Goal: Communication & Community: Answer question/provide support

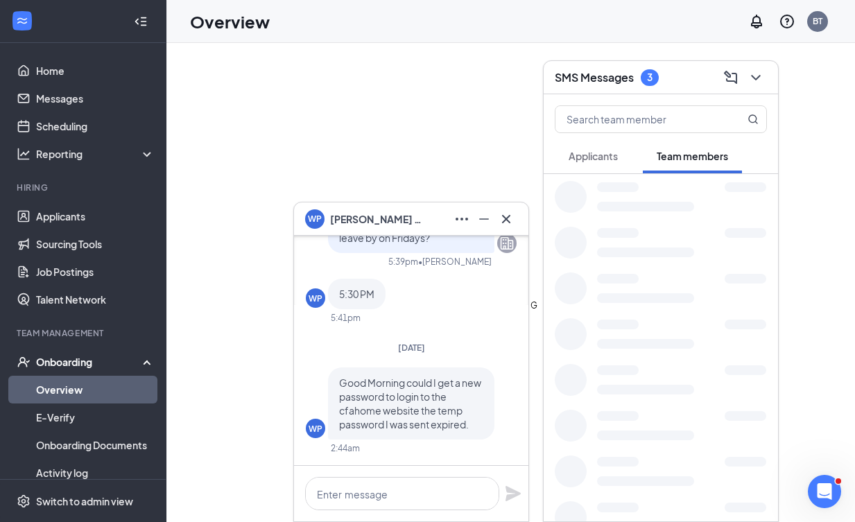
click at [489, 220] on icon "Minimize" at bounding box center [483, 219] width 17 height 17
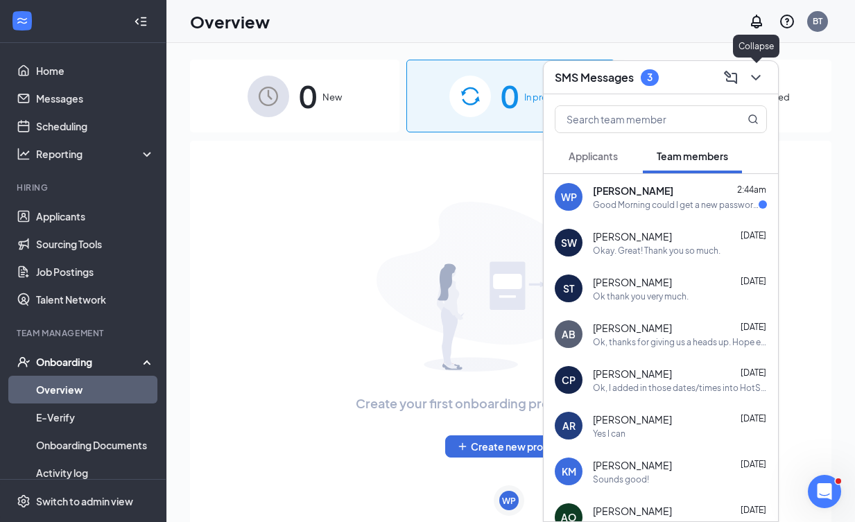
click at [755, 77] on icon "ChevronDown" at bounding box center [755, 77] width 17 height 17
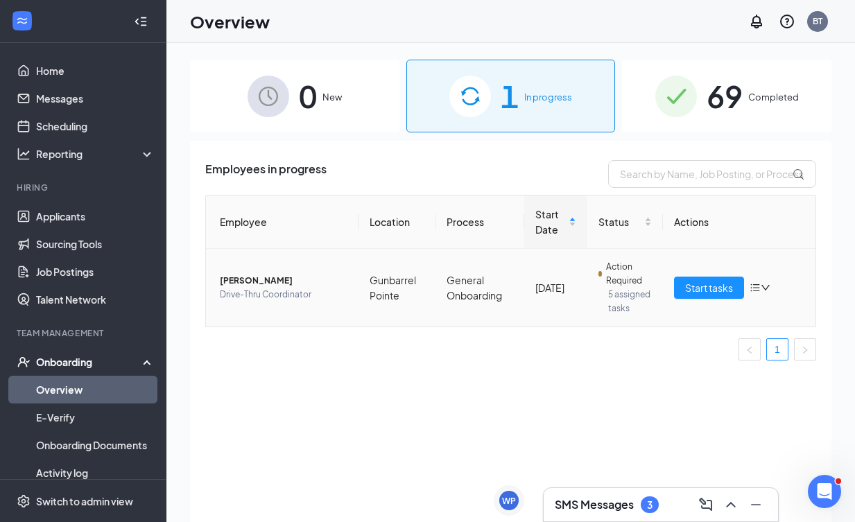
click at [690, 276] on td "Start tasks" at bounding box center [739, 288] width 152 height 78
click at [688, 285] on span "Start tasks" at bounding box center [709, 287] width 48 height 15
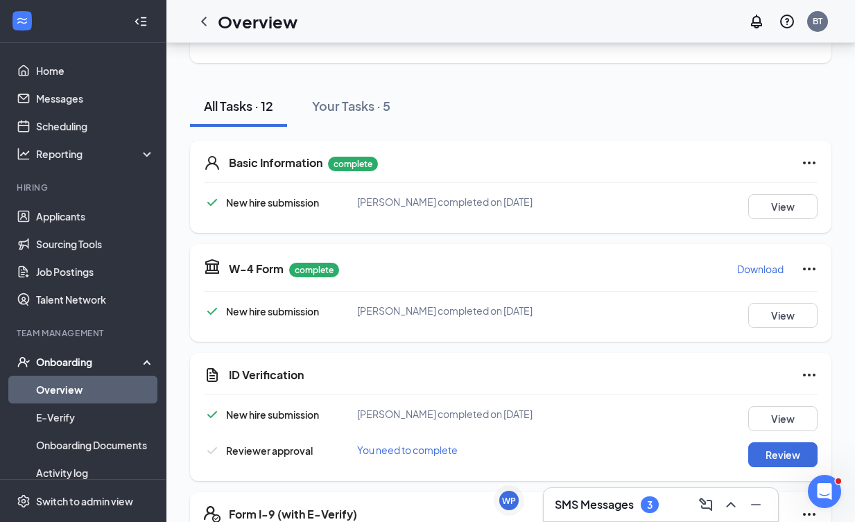
scroll to position [123, 0]
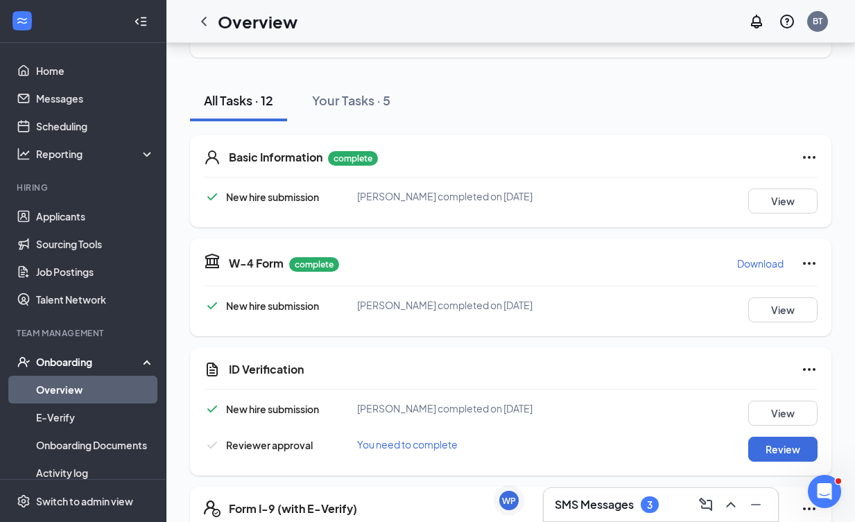
click at [589, 496] on div "SMS Messages 3" at bounding box center [660, 505] width 212 height 22
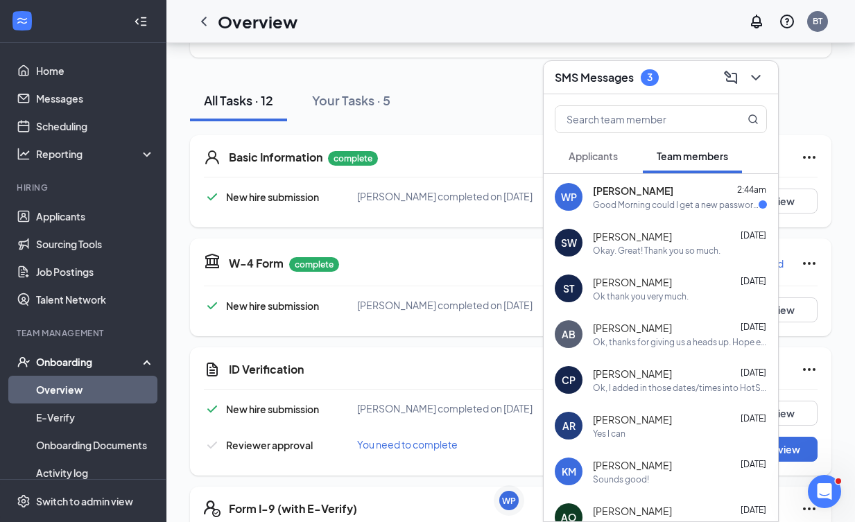
click at [671, 207] on div "Good Morning could I get a new password to login to the cfahome website the tem…" at bounding box center [676, 205] width 166 height 12
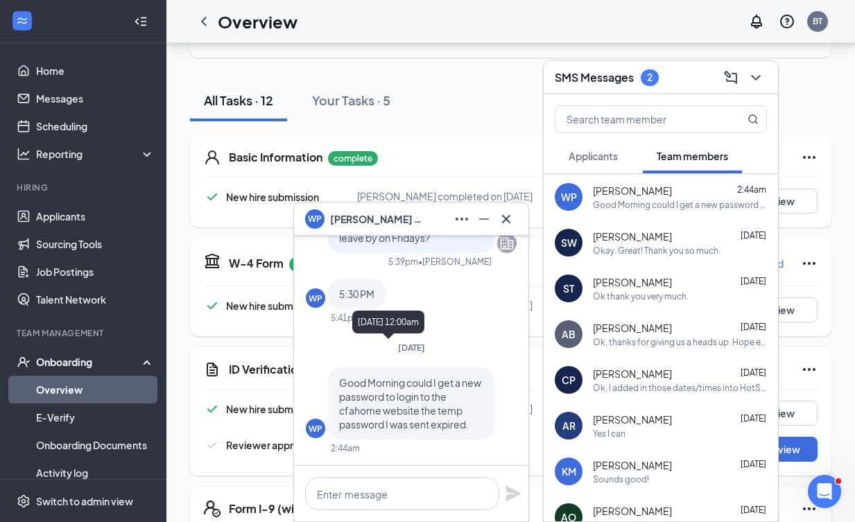
scroll to position [0, 0]
click at [364, 491] on textarea at bounding box center [402, 493] width 194 height 33
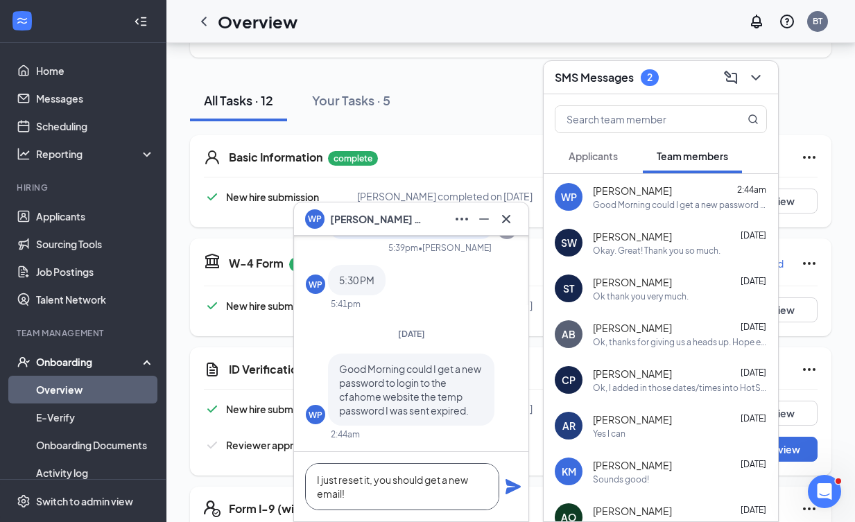
type textarea "I just reset it, you should get a new email!"
click at [511, 481] on icon "Plane" at bounding box center [513, 486] width 17 height 17
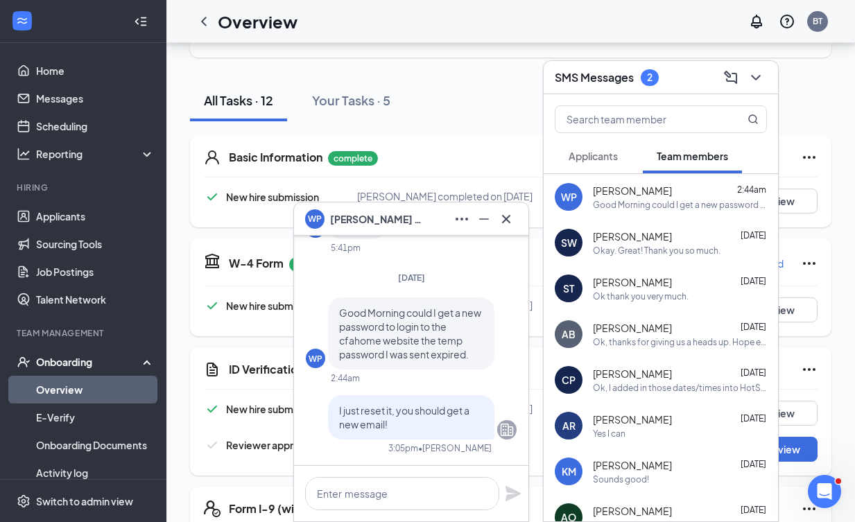
scroll to position [0, 0]
click at [484, 222] on icon "Minimize" at bounding box center [483, 219] width 17 height 17
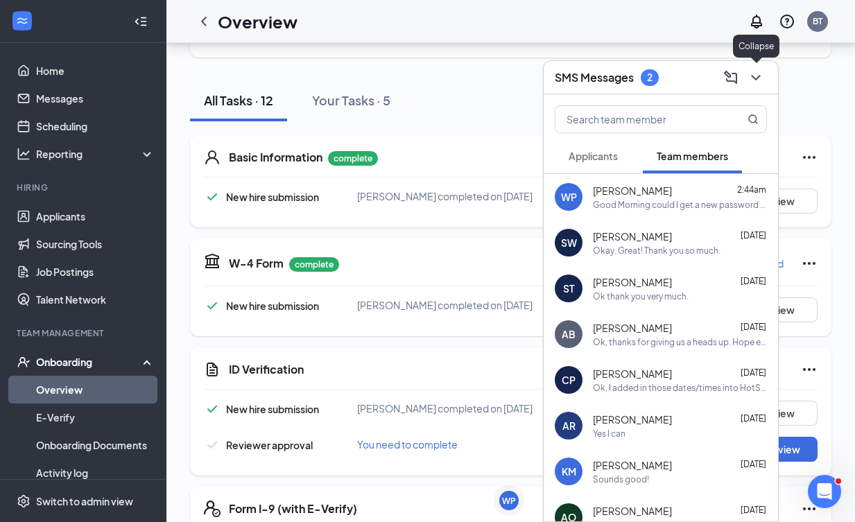
click at [762, 85] on icon "ChevronDown" at bounding box center [755, 77] width 17 height 17
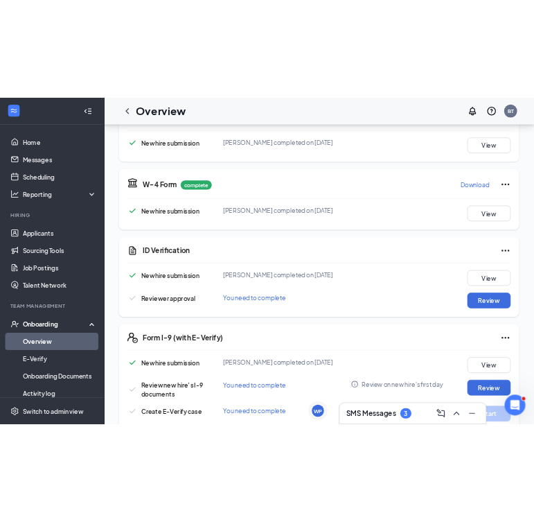
scroll to position [253, 0]
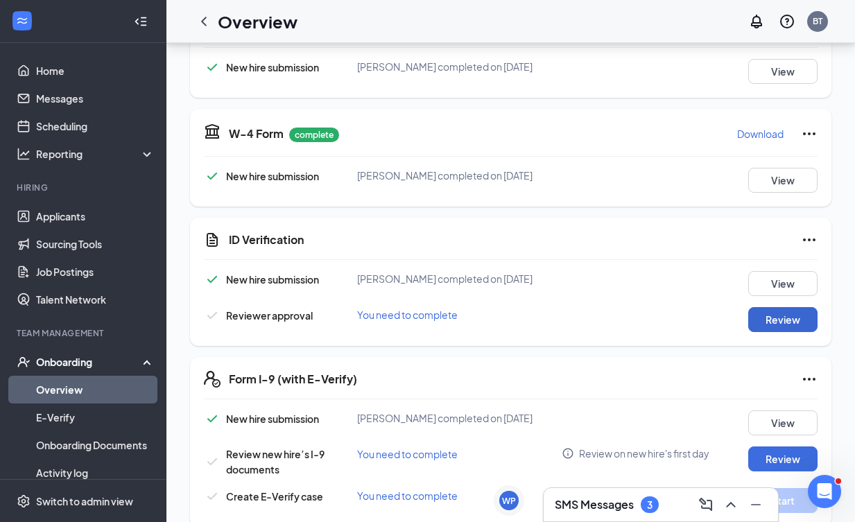
click at [774, 332] on button "Review" at bounding box center [782, 319] width 69 height 25
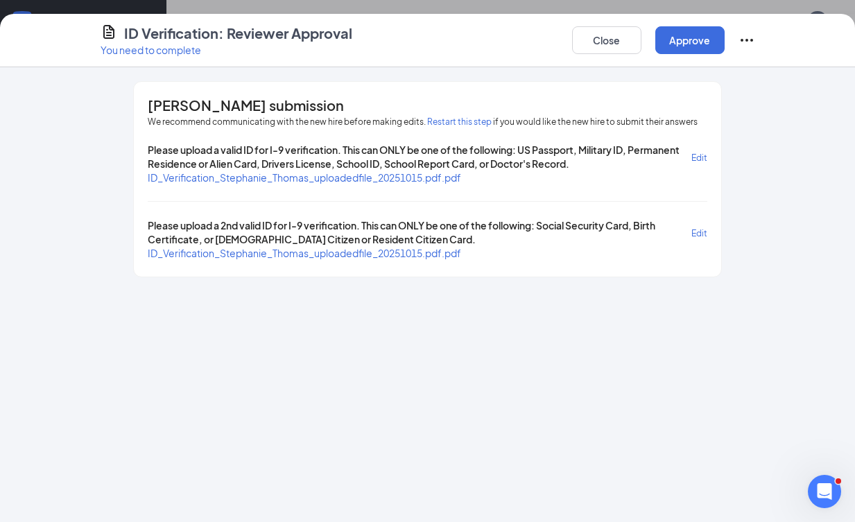
click at [459, 182] on span "ID_Verification_Stephanie_Thomas_uploadedfile_20251015.pdf.pdf" at bounding box center [304, 177] width 313 height 12
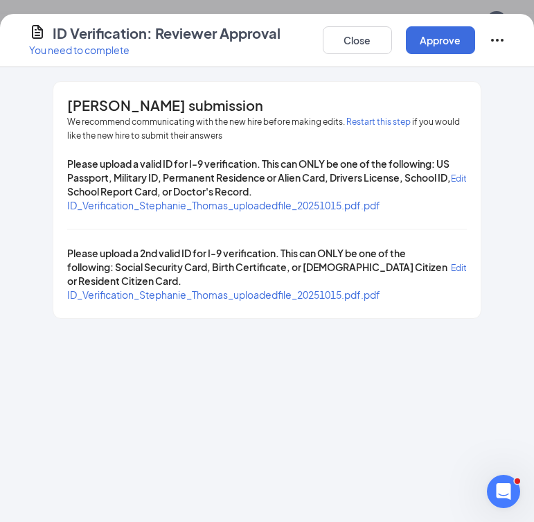
click at [120, 292] on span "ID_Verification_Stephanie_Thomas_uploadedfile_20251015.pdf.pdf" at bounding box center [223, 294] width 313 height 12
click at [453, 49] on button "Approve" at bounding box center [440, 40] width 69 height 28
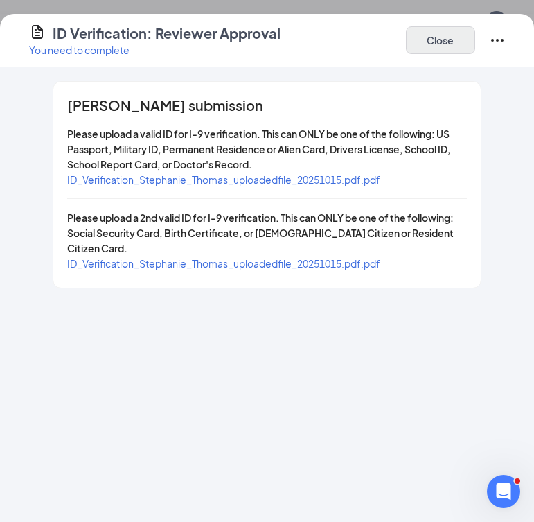
click at [421, 46] on button "Close" at bounding box center [440, 40] width 69 height 28
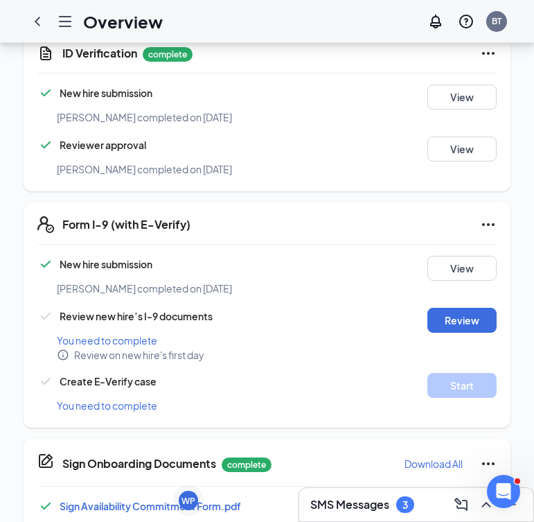
scroll to position [500, 0]
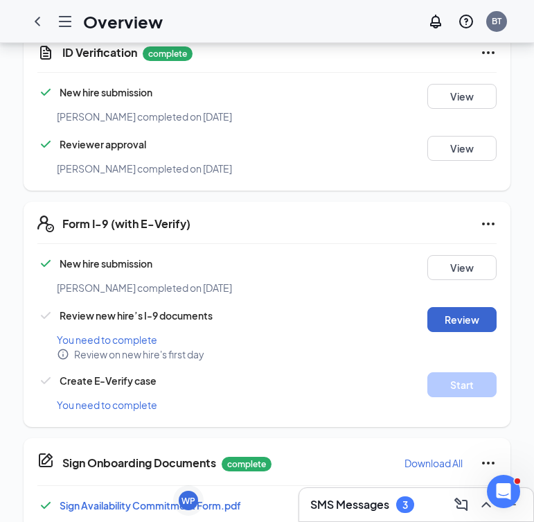
click at [469, 309] on button "Review" at bounding box center [462, 319] width 69 height 25
type input "[DATE]"
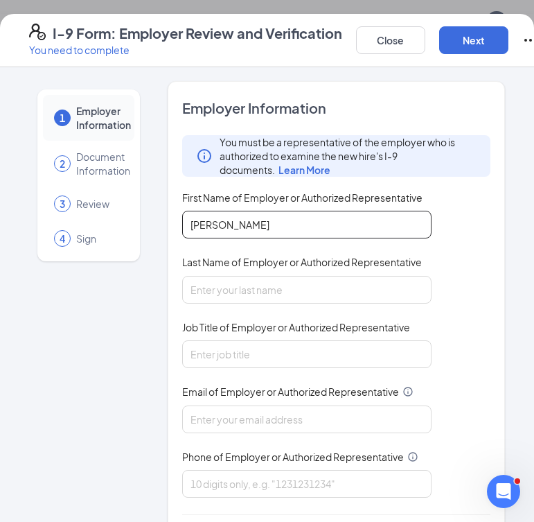
type input "[PERSON_NAME]"
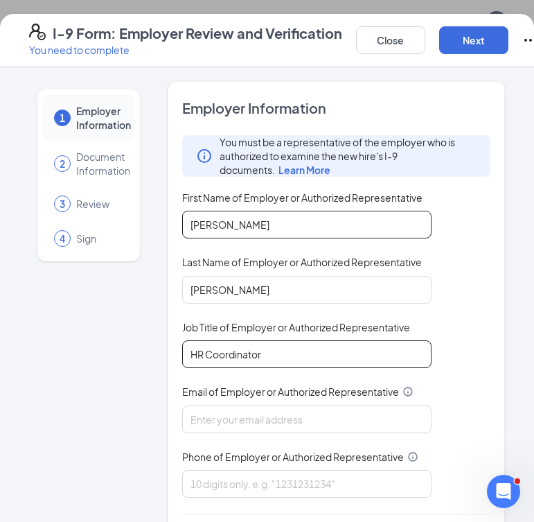
type input "HR Coordinator"
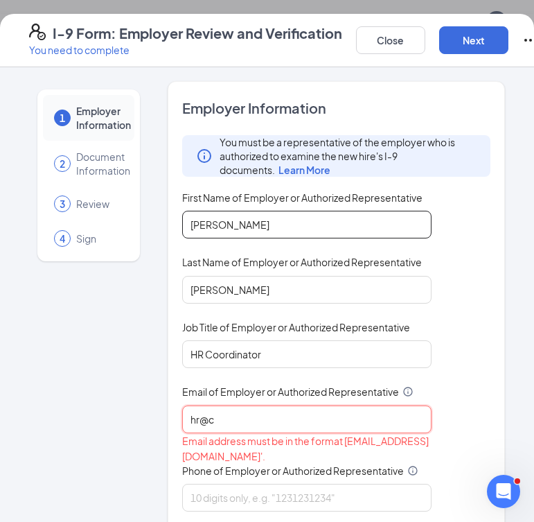
type input "hr@cg"
type input "[EMAIL_ADDRESS][DOMAIN_NAME]"
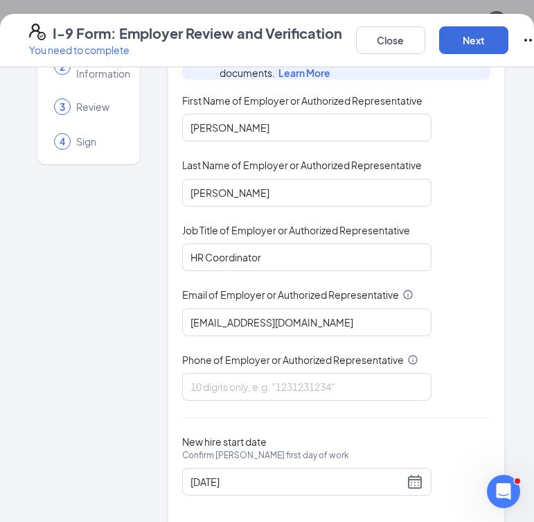
scroll to position [98, 0]
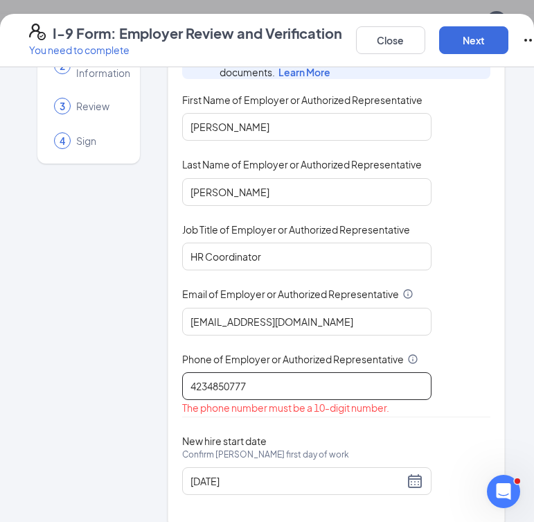
type input "4234850777"
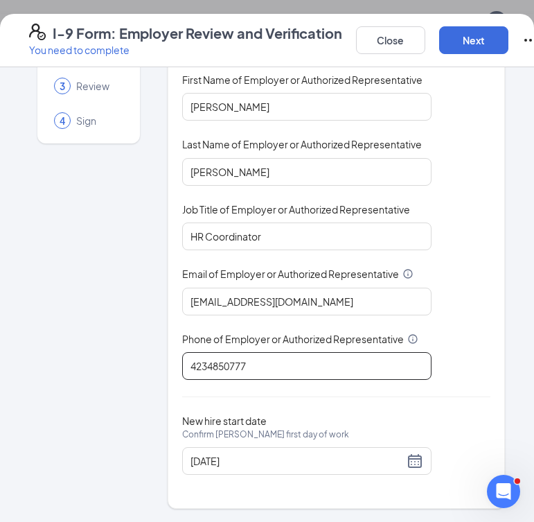
scroll to position [117, 0]
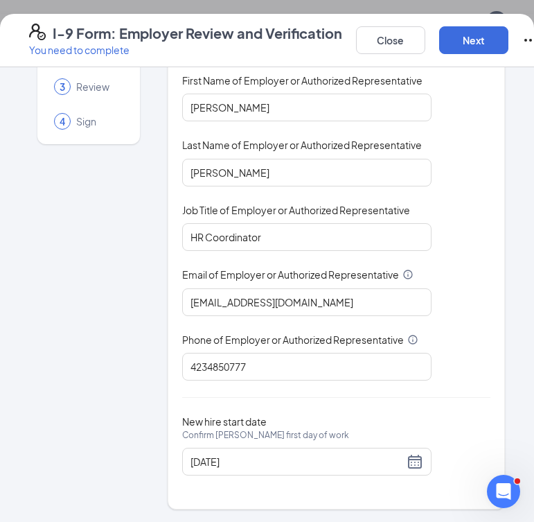
click at [466, 55] on div "Close Next" at bounding box center [447, 40] width 183 height 33
click at [466, 44] on button "Next" at bounding box center [473, 40] width 69 height 28
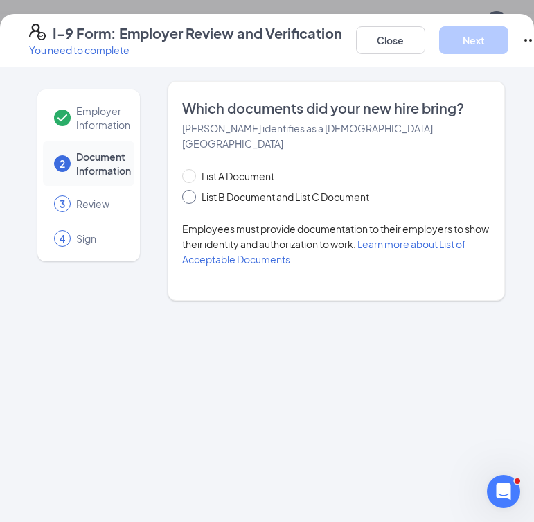
click at [253, 189] on span "List B Document and List C Document" at bounding box center [285, 196] width 179 height 15
click at [192, 190] on input "List B Document and List C Document" at bounding box center [187, 195] width 10 height 10
radio input "true"
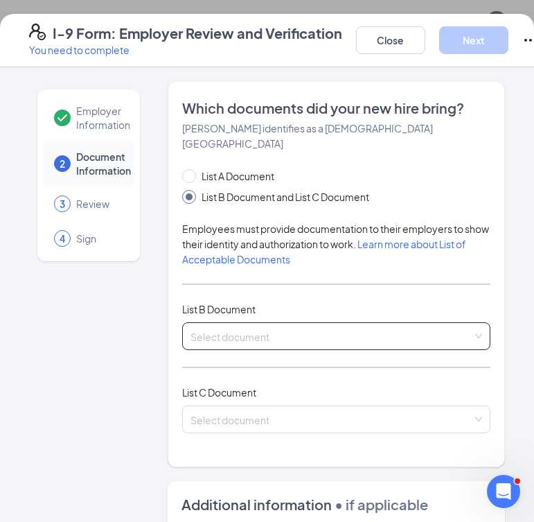
click at [250, 324] on input "search" at bounding box center [332, 333] width 282 height 21
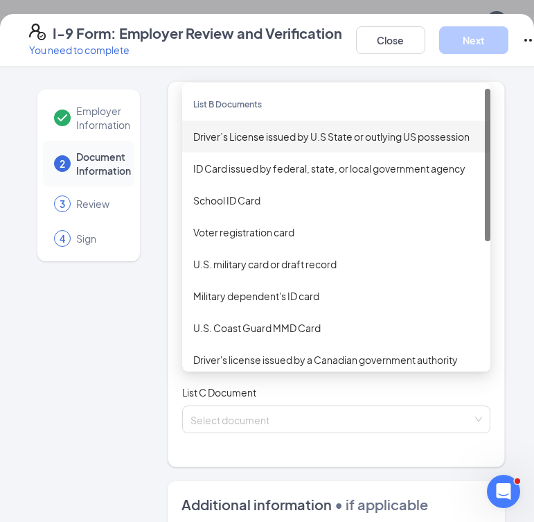
click at [299, 130] on div "Driver’s License issued by U.S State or outlying US possession" at bounding box center [336, 137] width 308 height 32
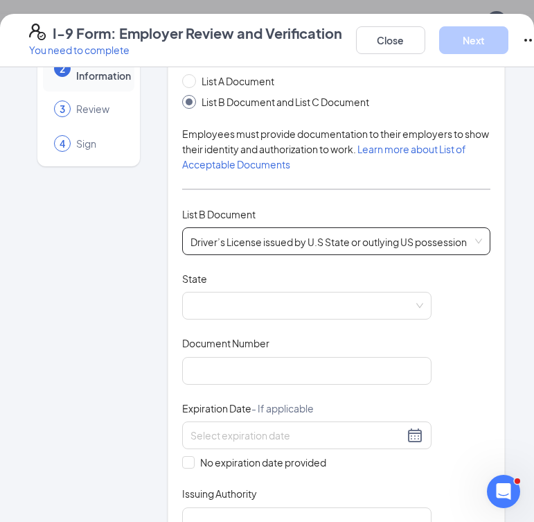
scroll to position [99, 0]
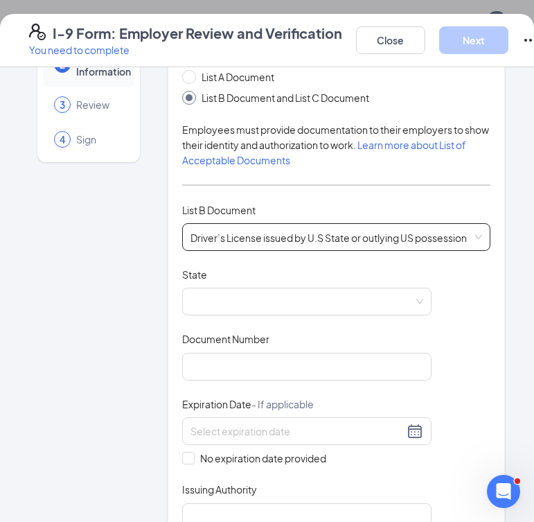
click at [350, 227] on span "Driver’s License issued by U.S State or outlying US possession" at bounding box center [337, 237] width 292 height 26
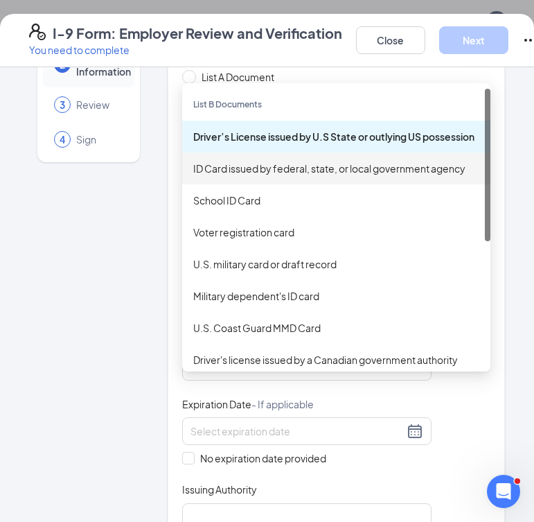
click at [306, 161] on div "ID Card issued by federal, state, or local government agency" at bounding box center [336, 168] width 308 height 32
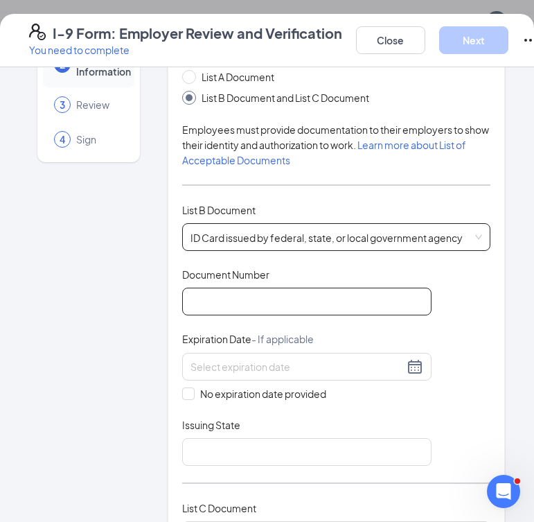
scroll to position [155, 0]
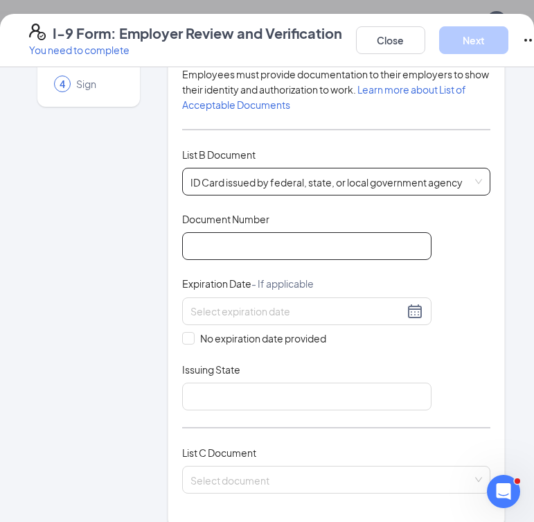
click at [251, 237] on input "Document Number" at bounding box center [307, 246] width 250 height 28
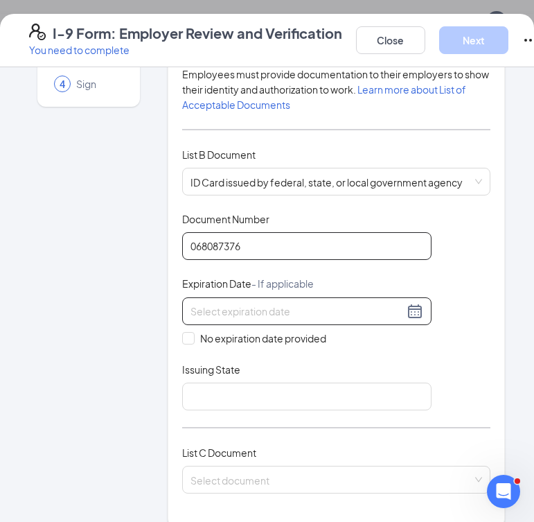
type input "068087376"
click at [211, 304] on input at bounding box center [297, 311] width 213 height 15
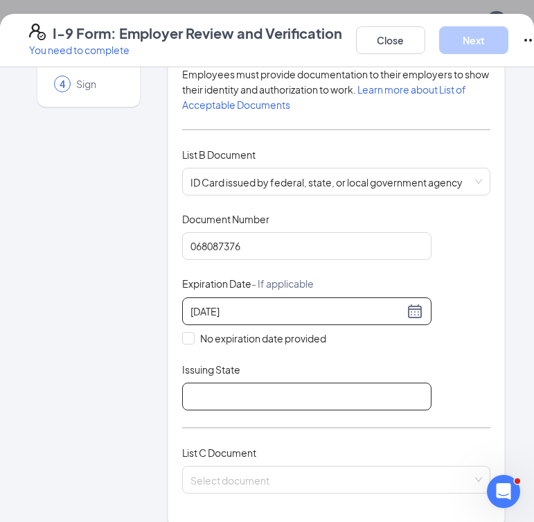
type input "[DATE]"
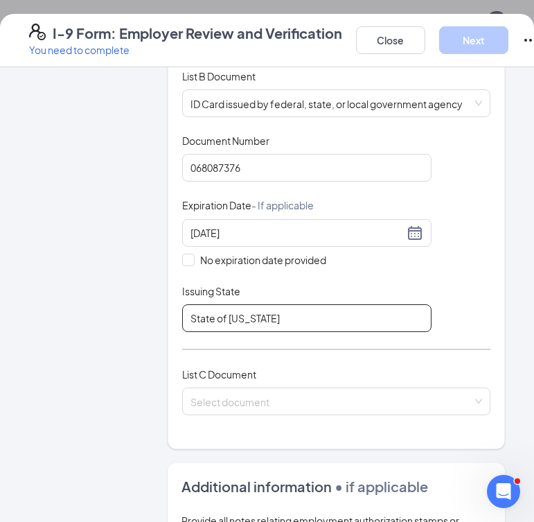
scroll to position [262, 0]
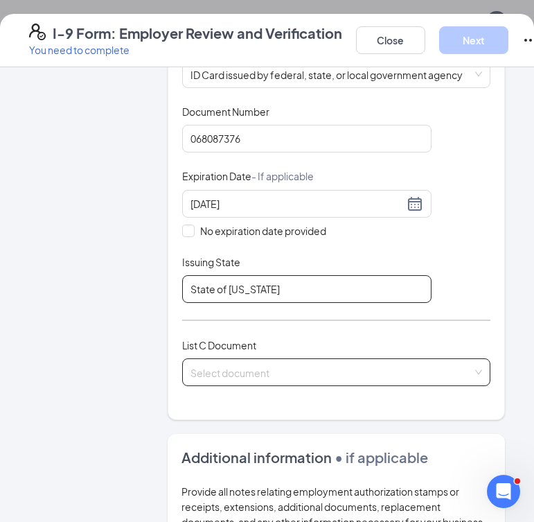
type input "State of [US_STATE]"
click at [224, 359] on input "search" at bounding box center [332, 369] width 282 height 21
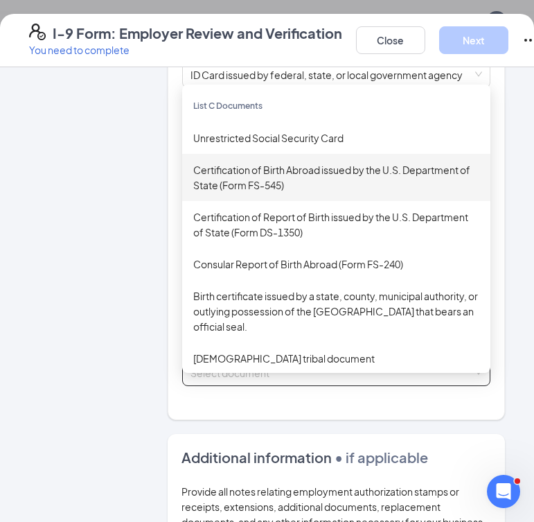
click at [125, 283] on div "Employer Information 2 Document Information 3 Review 4 Sign" at bounding box center [88, 318] width 119 height 999
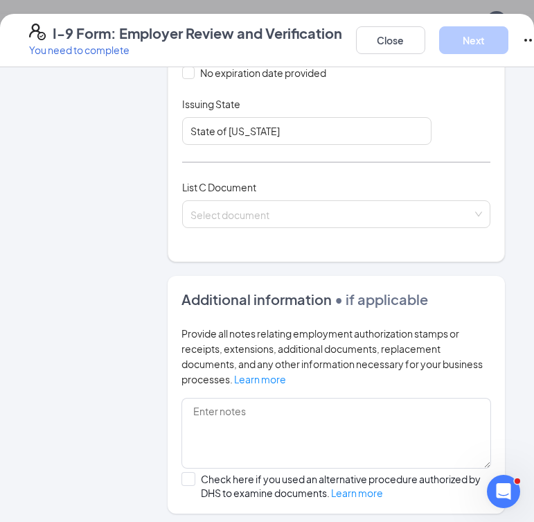
scroll to position [422, 0]
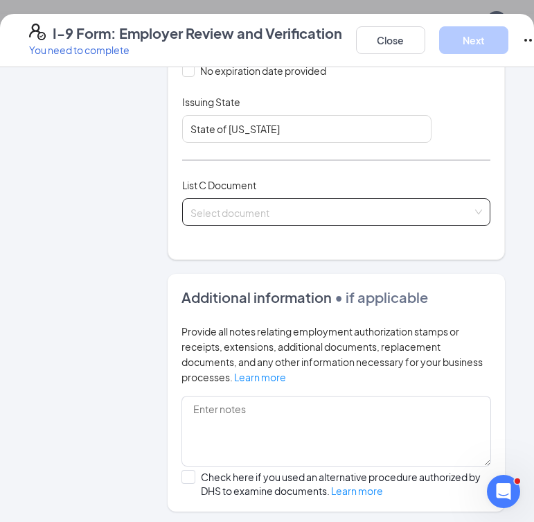
click at [239, 199] on input "search" at bounding box center [332, 209] width 282 height 21
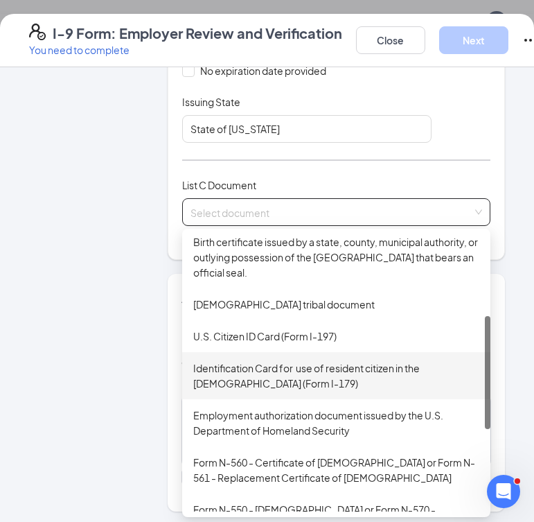
scroll to position [199, 0]
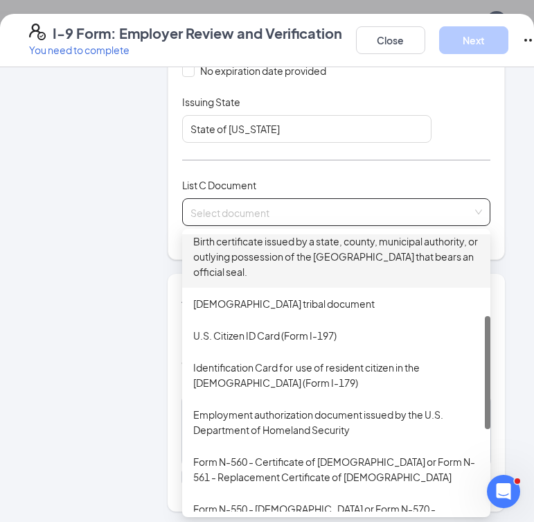
click at [288, 234] on div "Birth certificate issued by a state, county, municipal authority, or outlying p…" at bounding box center [336, 257] width 286 height 46
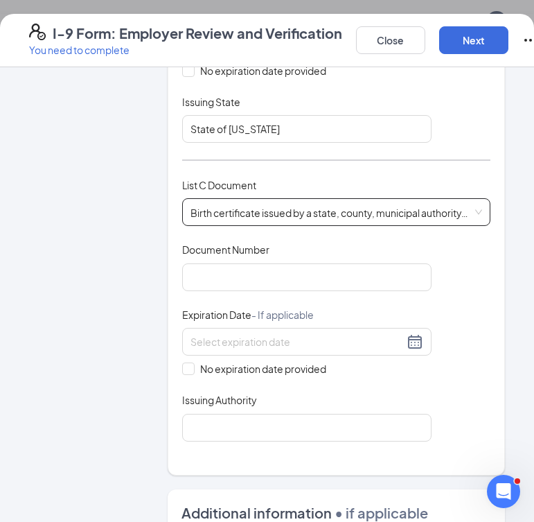
click at [244, 274] on div "Document Title Birth certificate issued by a state, county, municipal authority…" at bounding box center [336, 342] width 308 height 198
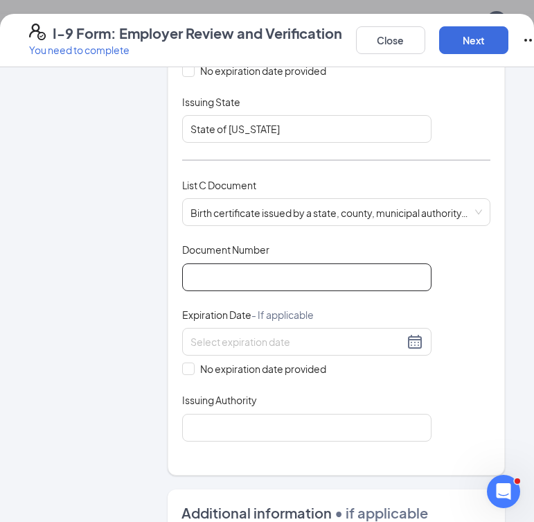
click at [254, 267] on input "Document Number" at bounding box center [307, 277] width 250 height 28
type input "14170048493"
click at [191, 363] on input "No expiration date provided" at bounding box center [187, 368] width 10 height 10
checkbox input "true"
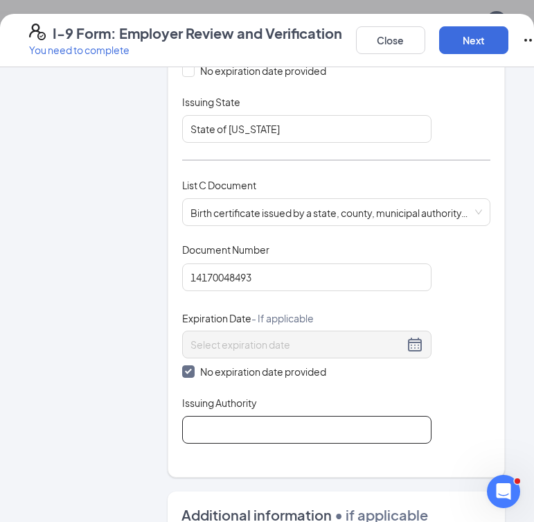
click at [293, 425] on input "Issuing Authority" at bounding box center [307, 430] width 250 height 28
type input "State of [US_STATE]"
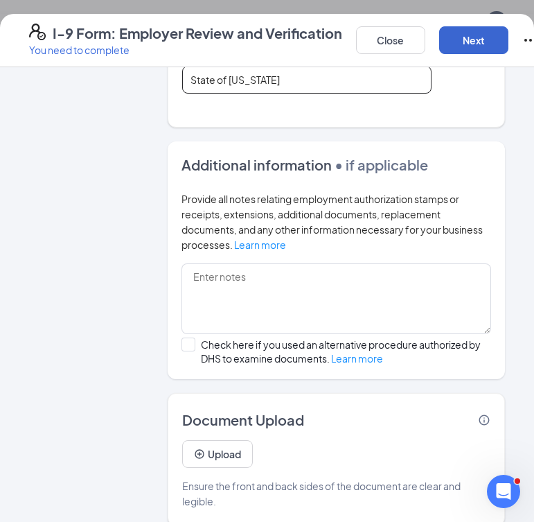
scroll to position [760, 0]
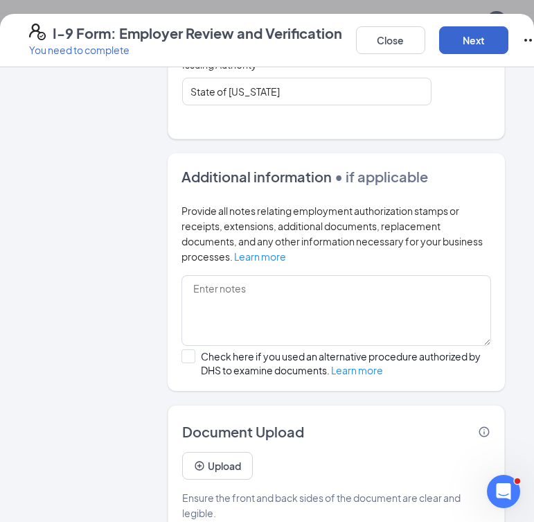
click at [491, 37] on button "Next" at bounding box center [473, 40] width 69 height 28
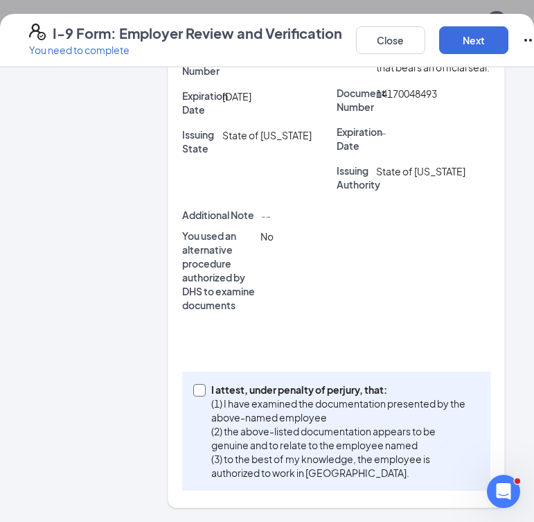
click at [210, 383] on span "I attest, under penalty of [PERSON_NAME], that: (1) I have examined the documen…" at bounding box center [343, 431] width 274 height 97
click at [203, 384] on input "I attest, under penalty of [PERSON_NAME], that: (1) I have examined the documen…" at bounding box center [198, 389] width 10 height 10
checkbox input "true"
click at [471, 42] on button "Next" at bounding box center [473, 40] width 69 height 28
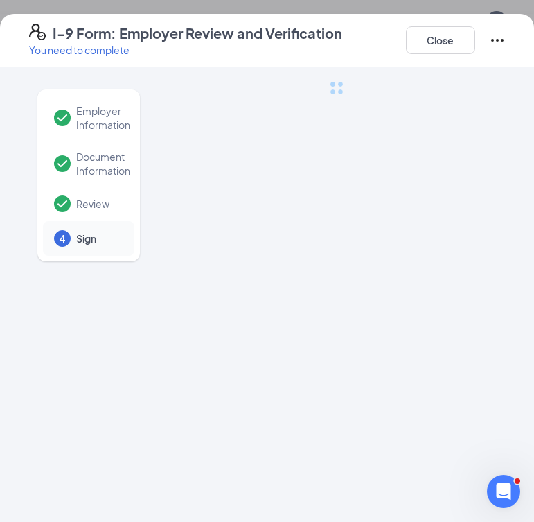
scroll to position [0, 0]
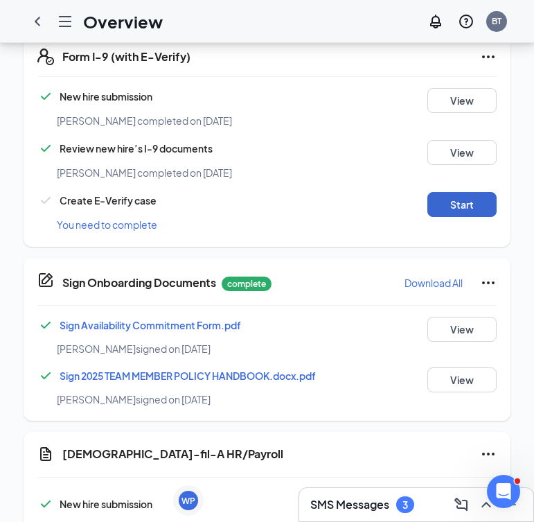
click at [449, 192] on button "Start" at bounding box center [462, 204] width 69 height 25
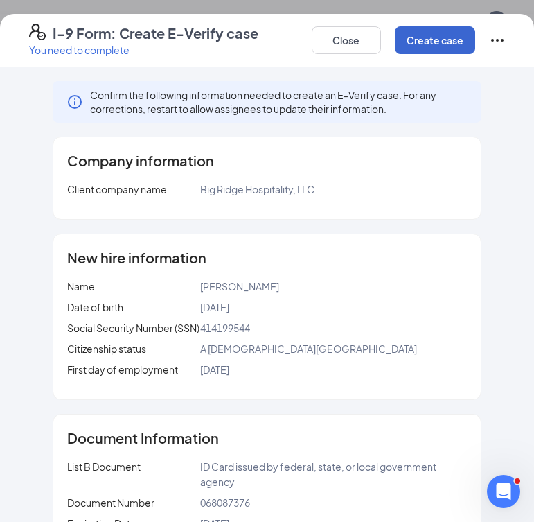
click at [429, 38] on button "Create case" at bounding box center [435, 40] width 80 height 28
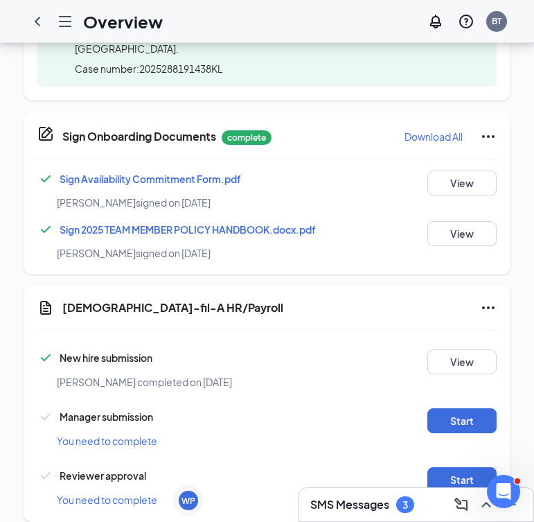
scroll to position [909, 0]
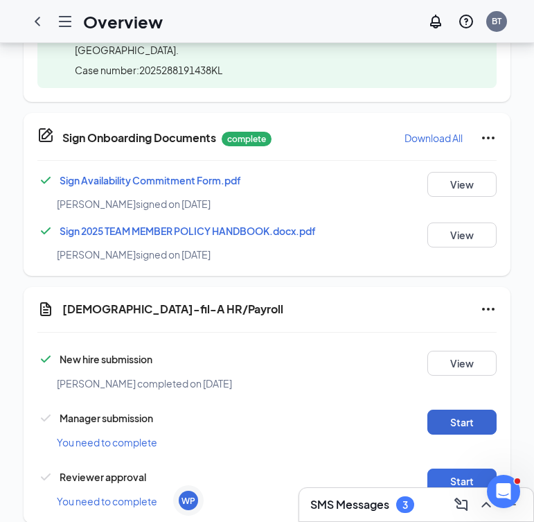
click at [449, 410] on button "Start" at bounding box center [462, 422] width 69 height 25
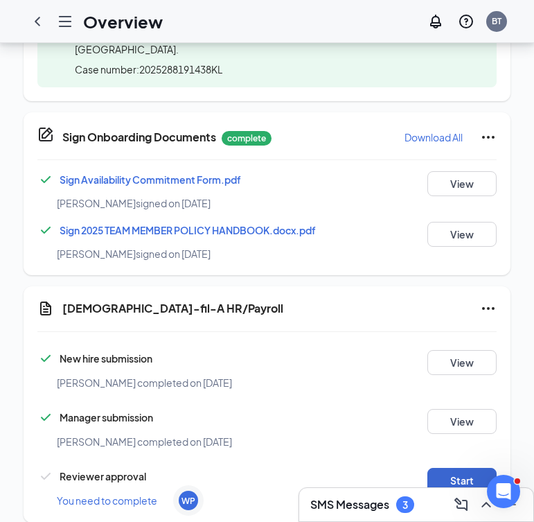
scroll to position [914, 0]
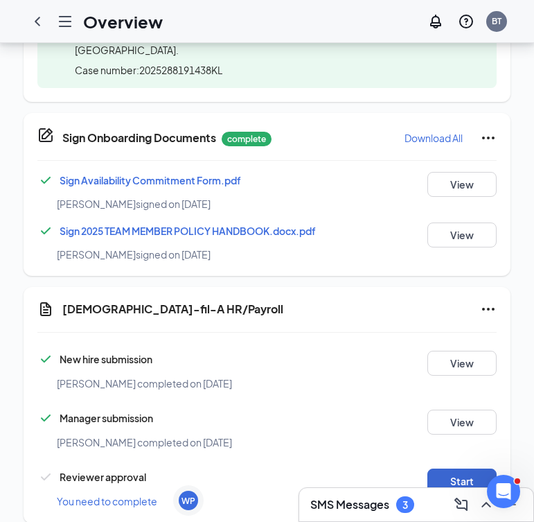
click at [436, 469] on button "Start" at bounding box center [462, 481] width 69 height 25
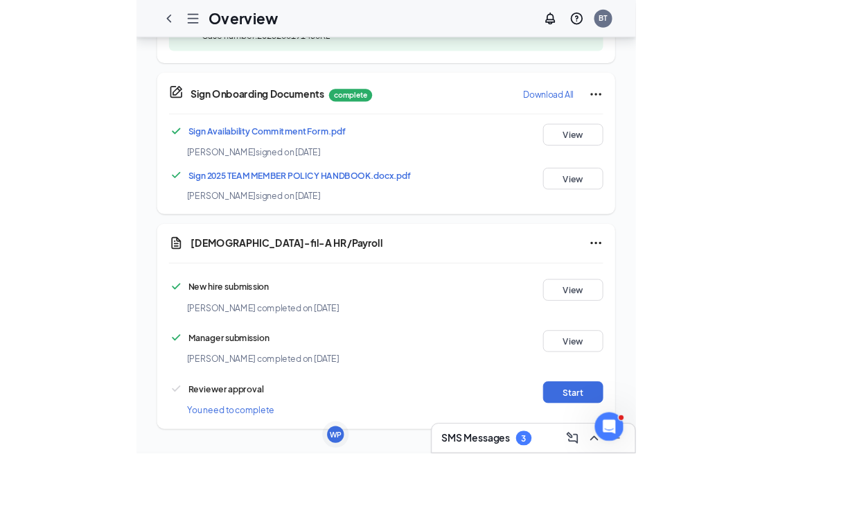
scroll to position [259, 0]
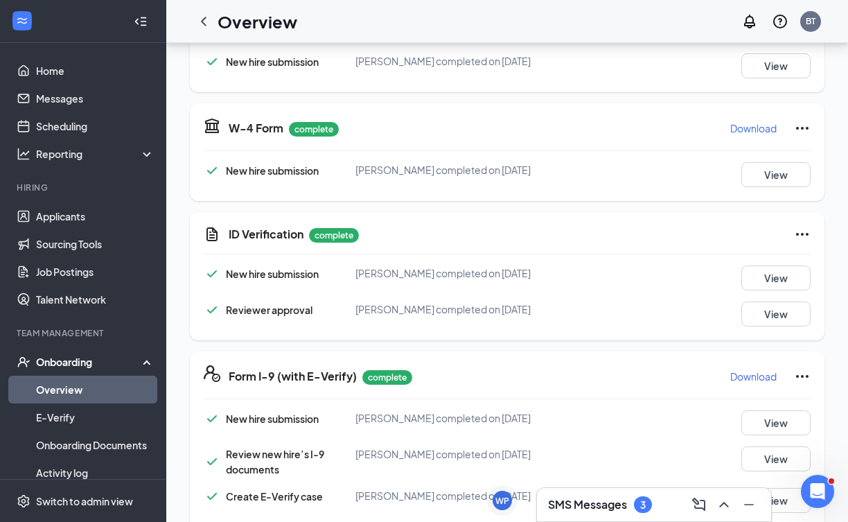
click at [636, 507] on div "3" at bounding box center [643, 504] width 18 height 17
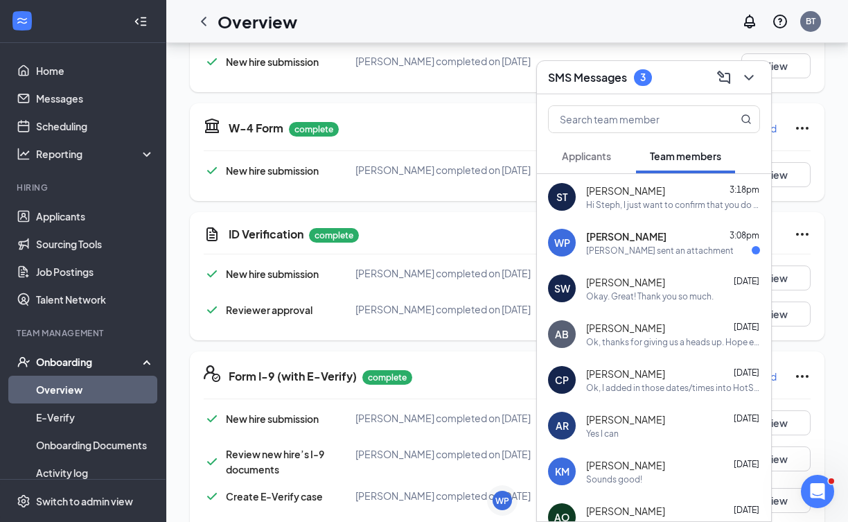
click at [584, 161] on span "Applicants" at bounding box center [586, 156] width 49 height 12
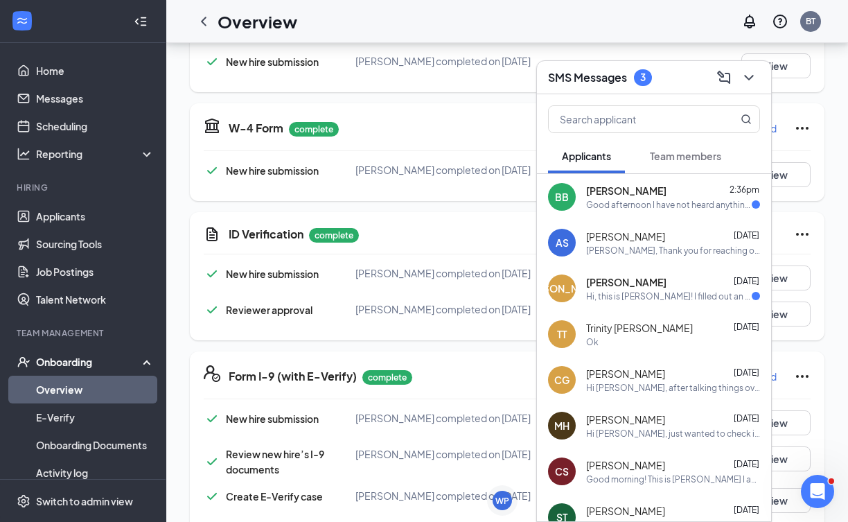
click at [622, 195] on span "[PERSON_NAME]" at bounding box center [626, 191] width 80 height 14
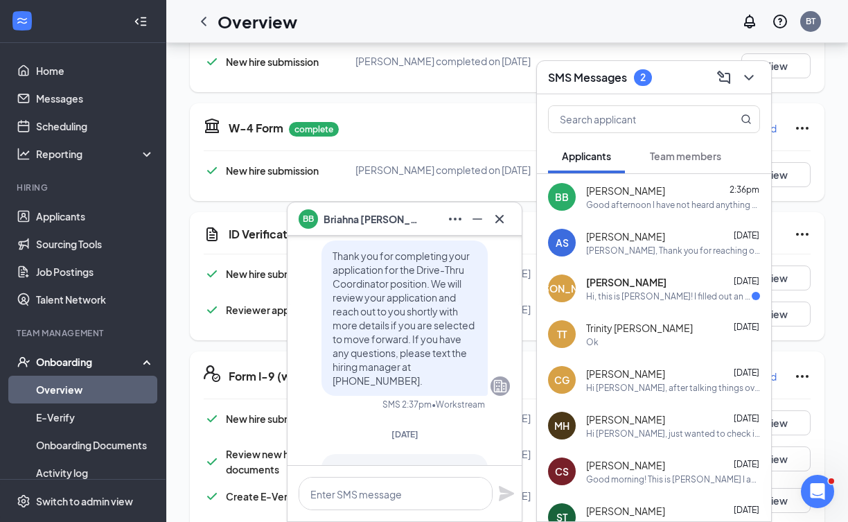
scroll to position [-30, 0]
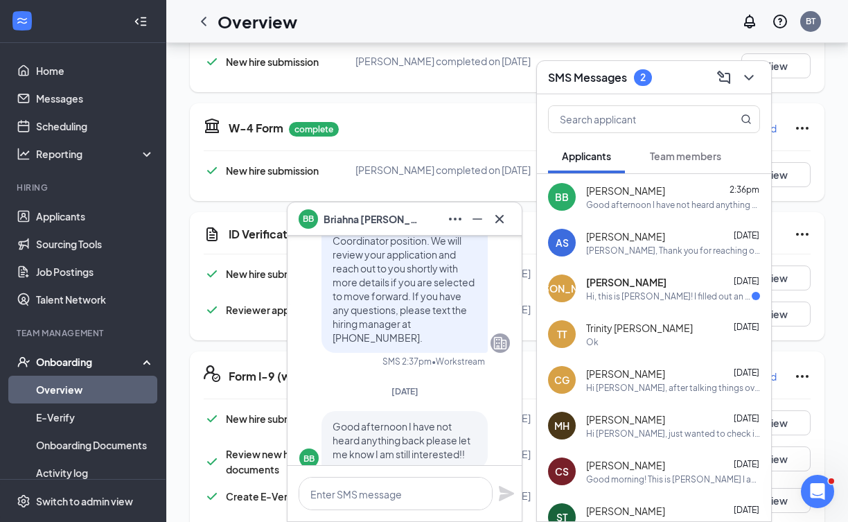
click at [598, 290] on div "Hi, this is [PERSON_NAME]! I filled out an application and submitted it. I am u…" at bounding box center [669, 296] width 166 height 12
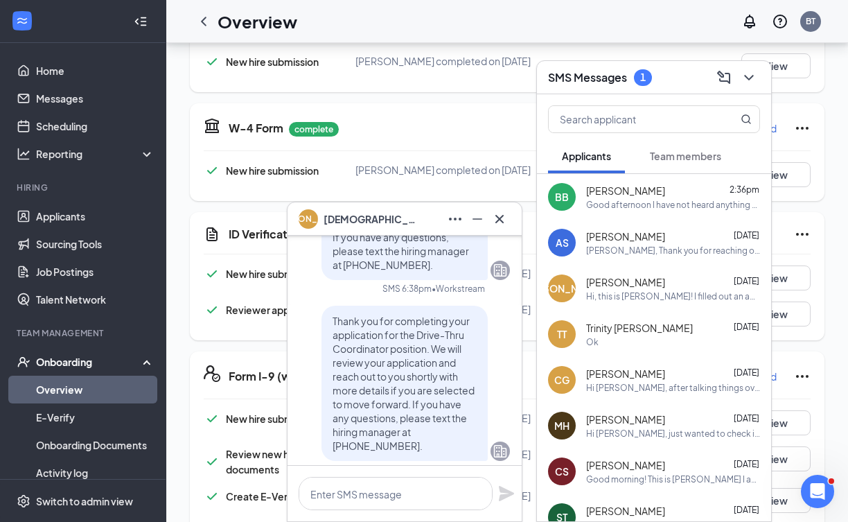
scroll to position [-150, 0]
click at [496, 219] on icon "Cross" at bounding box center [499, 219] width 17 height 17
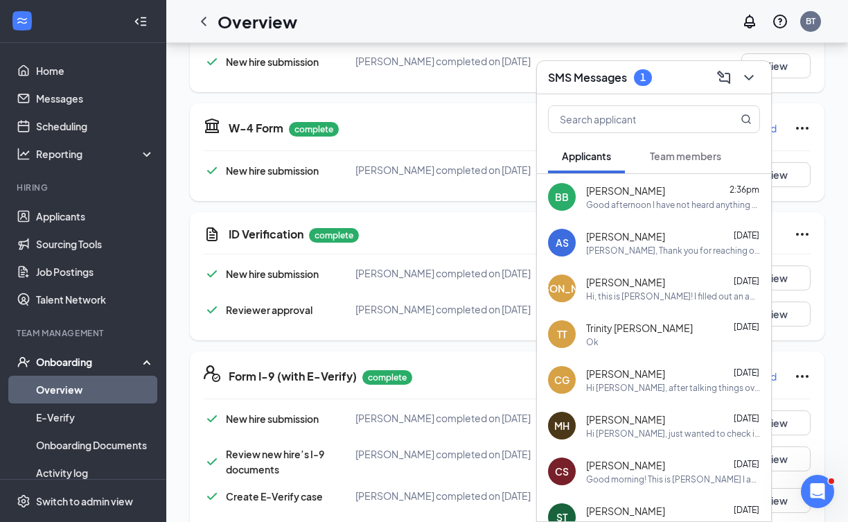
click at [692, 148] on button "Team members" at bounding box center [685, 156] width 99 height 35
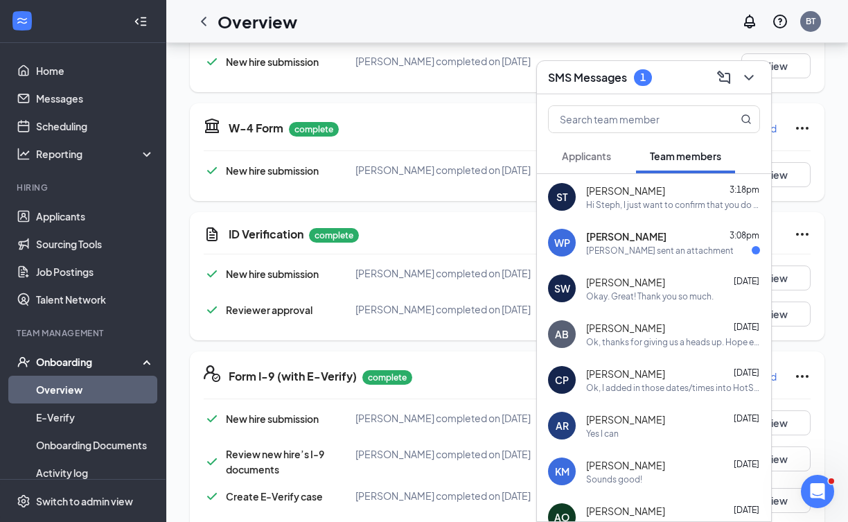
click at [602, 252] on div "[PERSON_NAME] sent an attachment" at bounding box center [660, 251] width 148 height 12
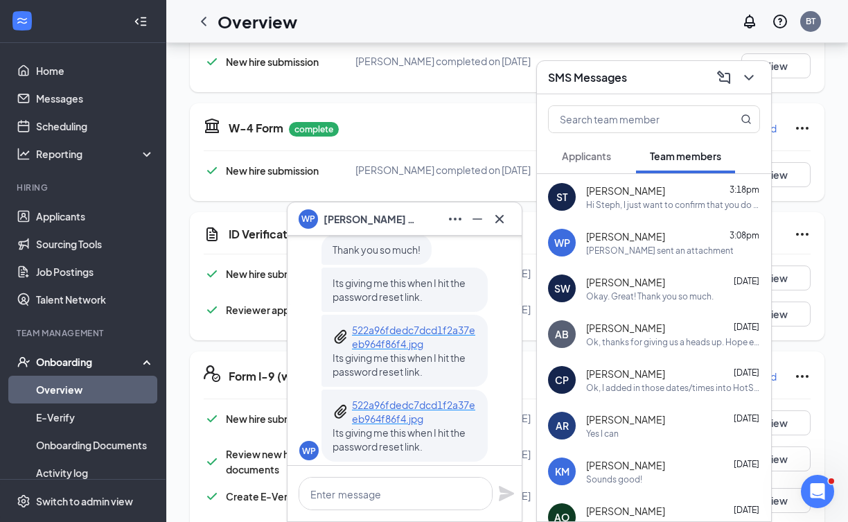
scroll to position [-13, 0]
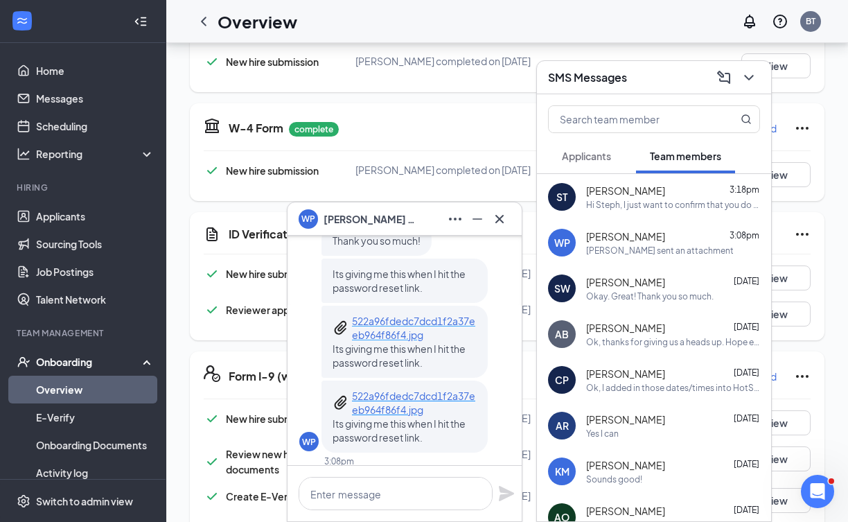
click at [392, 332] on p "522a96fdedc7dcd1f2a37eeb964f86f4.jpg" at bounding box center [414, 328] width 125 height 28
click at [365, 505] on textarea at bounding box center [396, 493] width 194 height 33
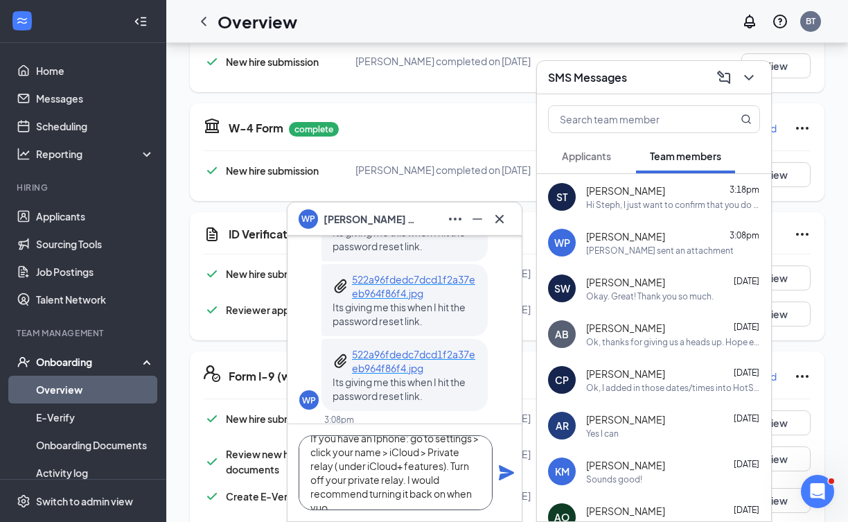
scroll to position [28, 0]
type textarea "If you have an Iphone: go to settings > click your name > iCloud > Private rela…"
click at [500, 472] on icon "Plane" at bounding box center [506, 472] width 17 height 17
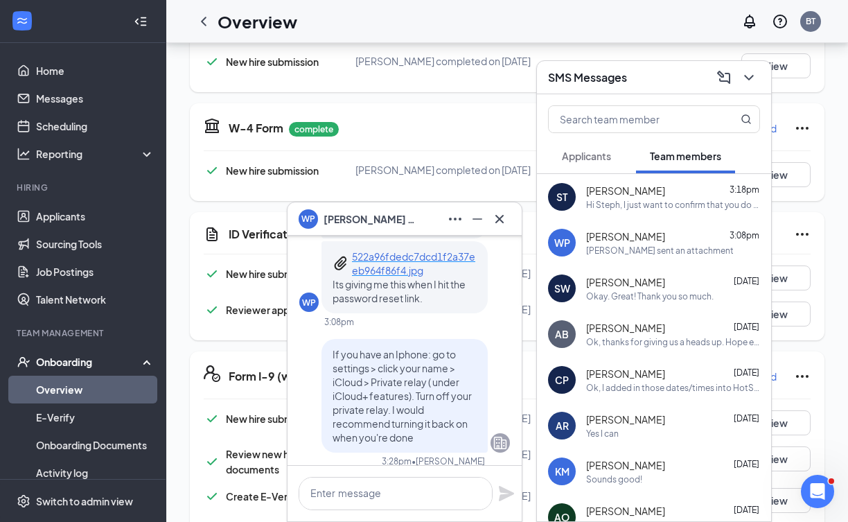
scroll to position [0, 0]
click at [474, 218] on icon "Minimize" at bounding box center [478, 218] width 10 height 1
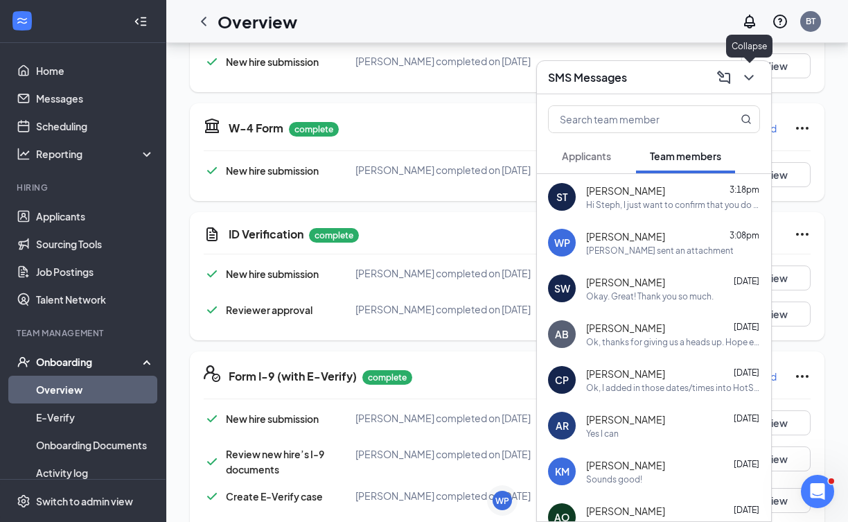
click at [751, 77] on icon "ChevronDown" at bounding box center [748, 78] width 9 height 6
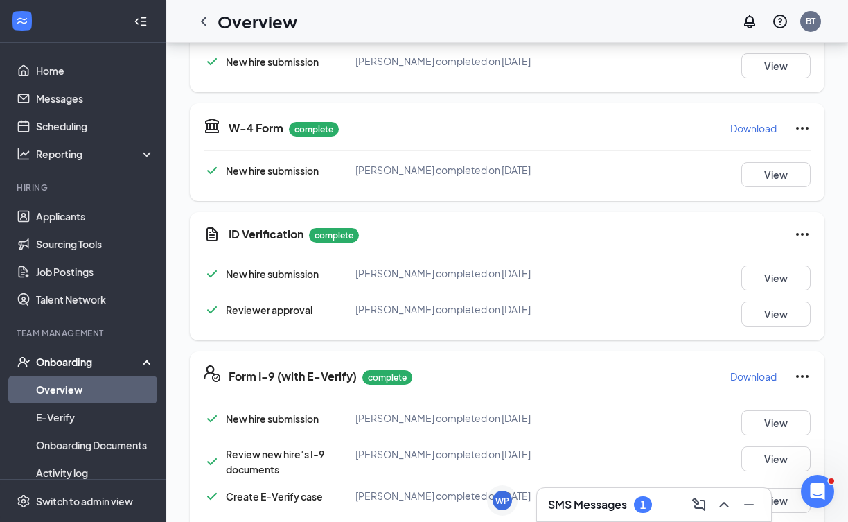
click at [591, 507] on h3 "SMS Messages" at bounding box center [587, 504] width 79 height 15
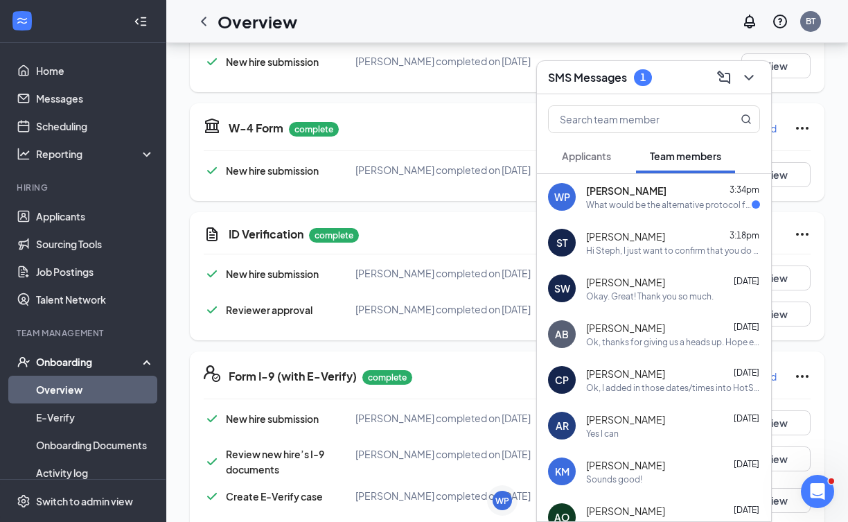
click at [649, 203] on div "What would be the alternative protocol for that?" at bounding box center [669, 205] width 166 height 12
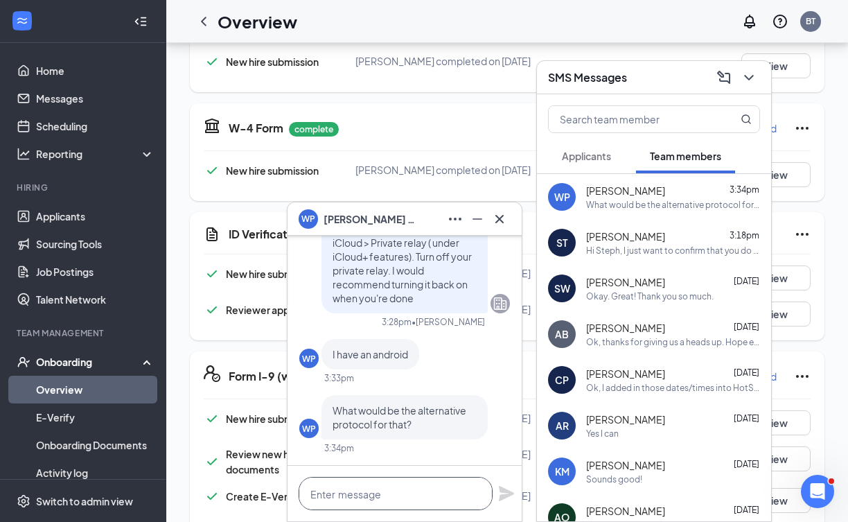
click at [403, 497] on textarea at bounding box center [396, 493] width 194 height 33
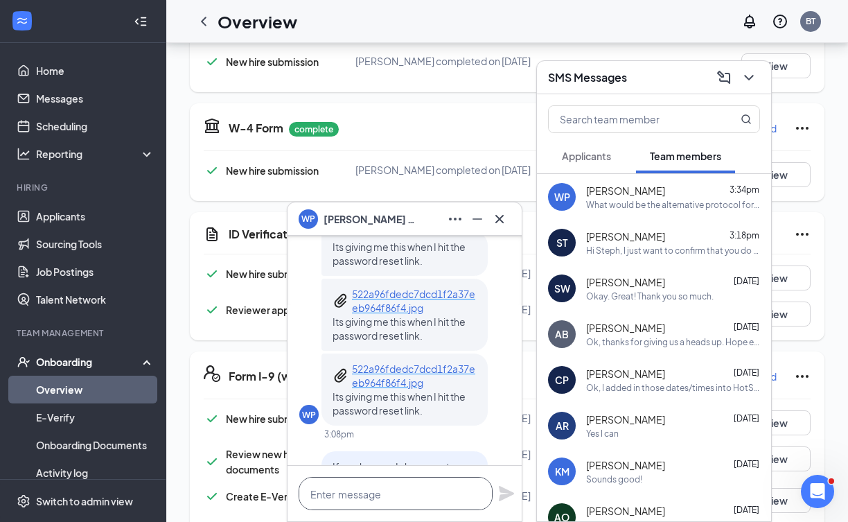
scroll to position [-392, 0]
click at [398, 298] on p "522a96fdedc7dcd1f2a37eeb964f86f4.jpg" at bounding box center [414, 302] width 125 height 28
click at [390, 316] on span "Its giving me this when I hit the password reset link." at bounding box center [399, 329] width 133 height 26
click at [385, 311] on p "522a96fdedc7dcd1f2a37eeb964f86f4.jpg" at bounding box center [414, 302] width 125 height 28
click at [366, 503] on textarea at bounding box center [396, 493] width 194 height 33
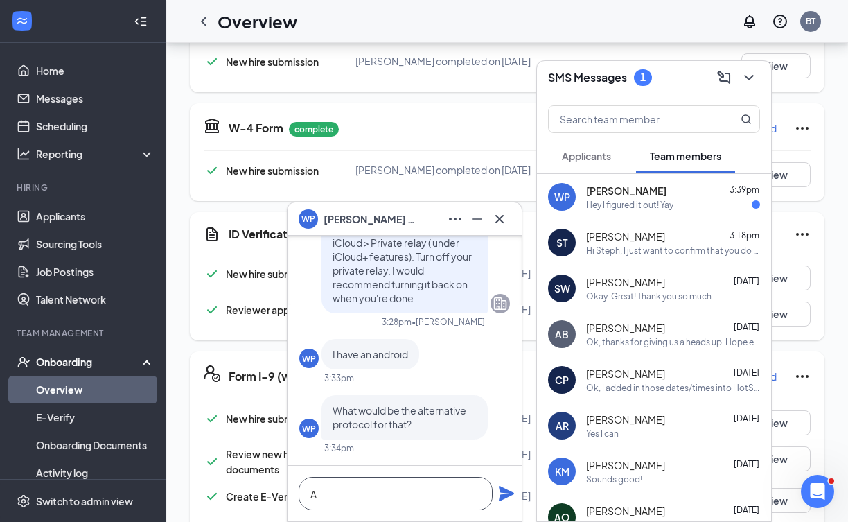
scroll to position [1, 0]
type textarea "A"
click at [413, 495] on textarea at bounding box center [396, 493] width 194 height 33
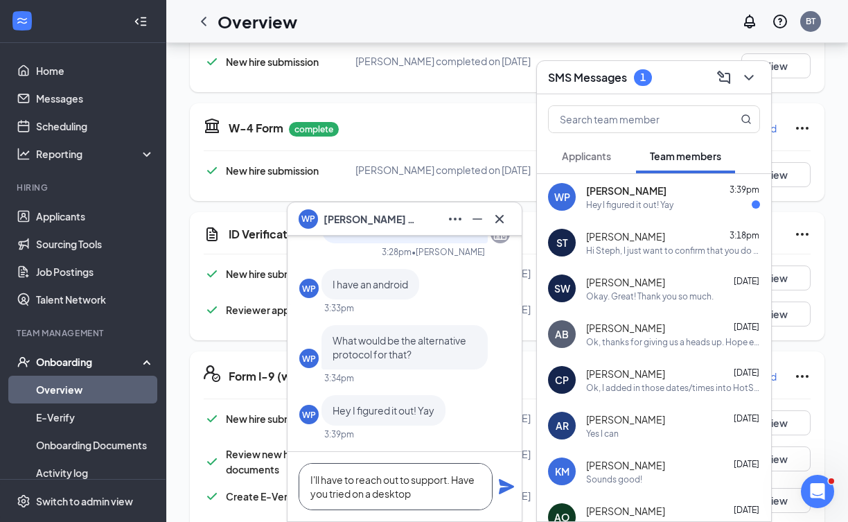
type textarea "I'll have to reach out to support. Have you tried on a desktop"
drag, startPoint x: 420, startPoint y: 498, endPoint x: 298, endPoint y: 461, distance: 127.4
click at [298, 461] on div "I'll have to reach out to support. Have you tried on a desktop" at bounding box center [405, 486] width 234 height 69
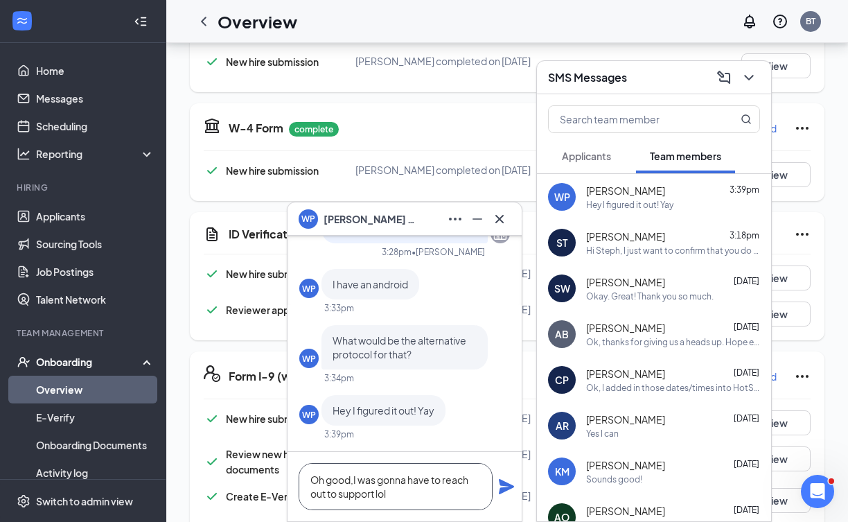
type textarea "Oh good,I was gonna have to reach out to support lol"
click at [503, 486] on icon "Plane" at bounding box center [506, 486] width 17 height 17
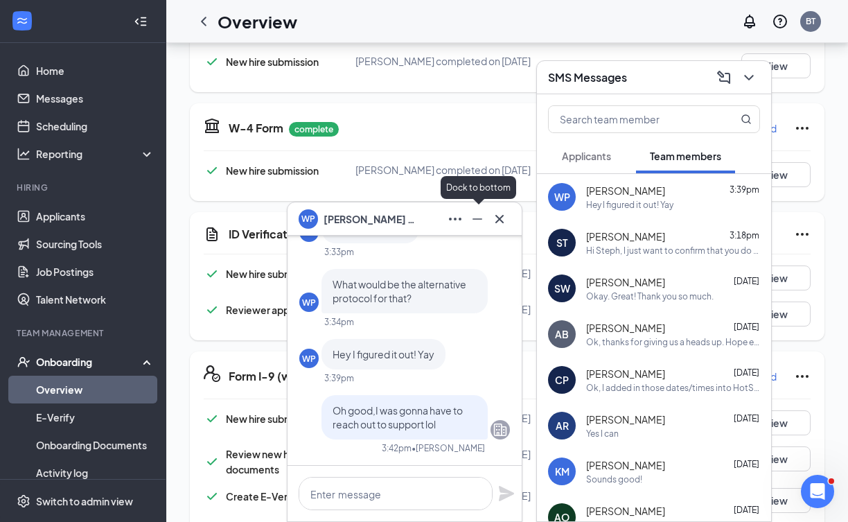
click at [478, 221] on icon "Minimize" at bounding box center [477, 219] width 17 height 17
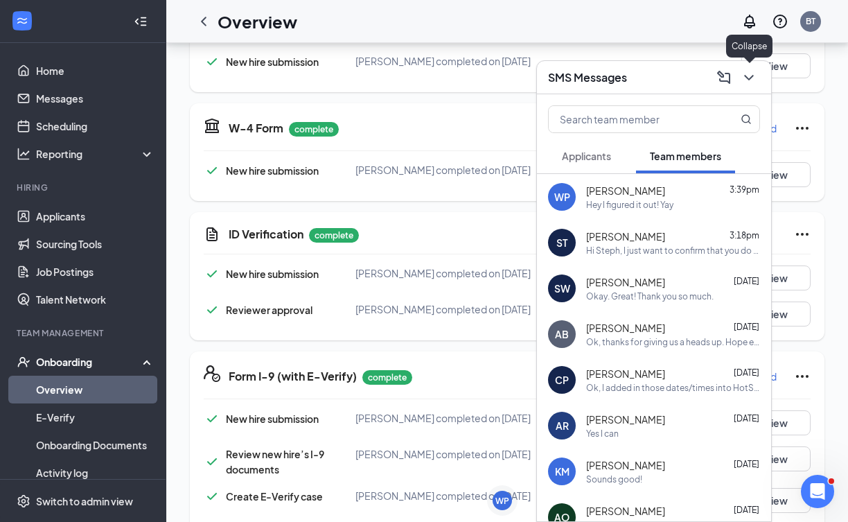
click at [744, 80] on icon "ChevronDown" at bounding box center [749, 77] width 17 height 17
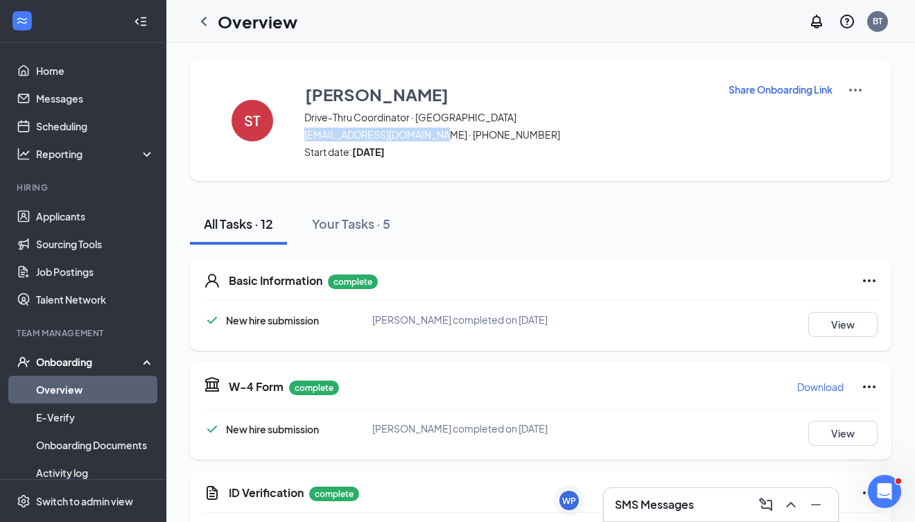
drag, startPoint x: 306, startPoint y: 136, endPoint x: 445, endPoint y: 130, distance: 139.4
click at [445, 130] on span "[EMAIL_ADDRESS][DOMAIN_NAME] · [PHONE_NUMBER]" at bounding box center [507, 135] width 406 height 14
copy span "[EMAIL_ADDRESS][DOMAIN_NAME]"
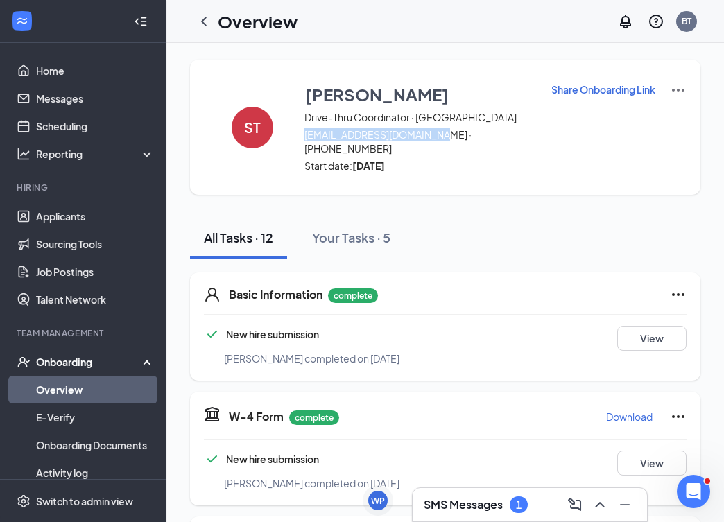
click at [447, 496] on div "SMS Messages 1" at bounding box center [529, 505] width 212 height 22
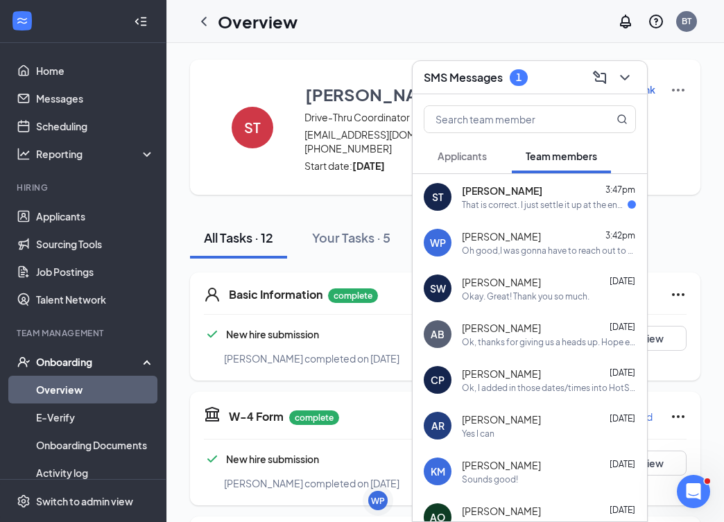
click at [559, 207] on div "That is correct. I just settle it up at the end of the year. But thank you for …" at bounding box center [545, 205] width 166 height 12
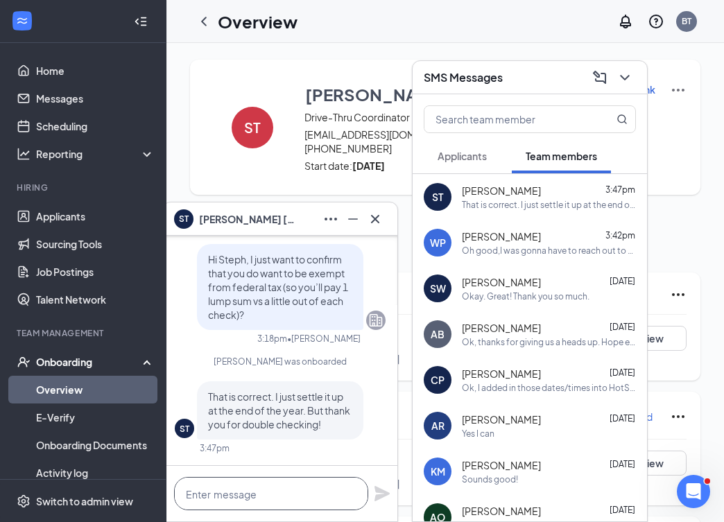
click at [287, 492] on textarea at bounding box center [271, 493] width 194 height 33
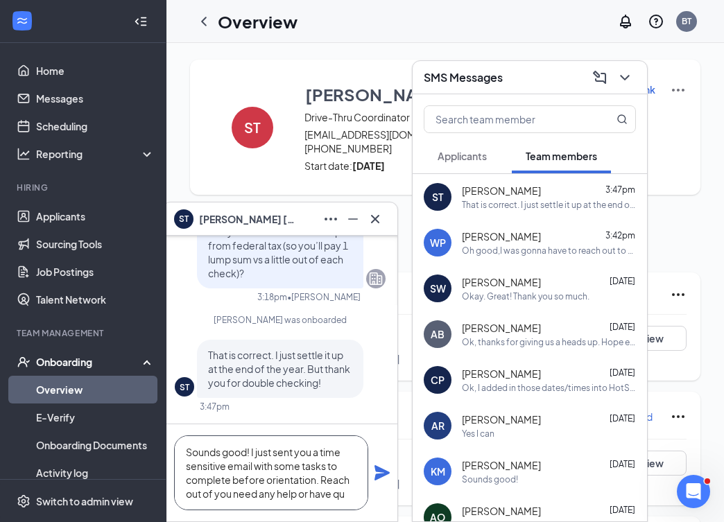
scroll to position [15, 0]
type textarea "Sounds good! I just sent you a time sensitive email with some tasks to complete…"
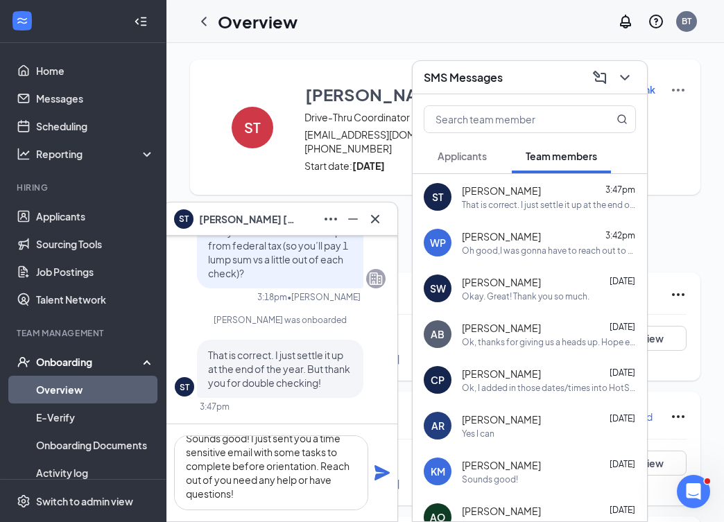
click at [381, 471] on icon "Plane" at bounding box center [381, 472] width 15 height 15
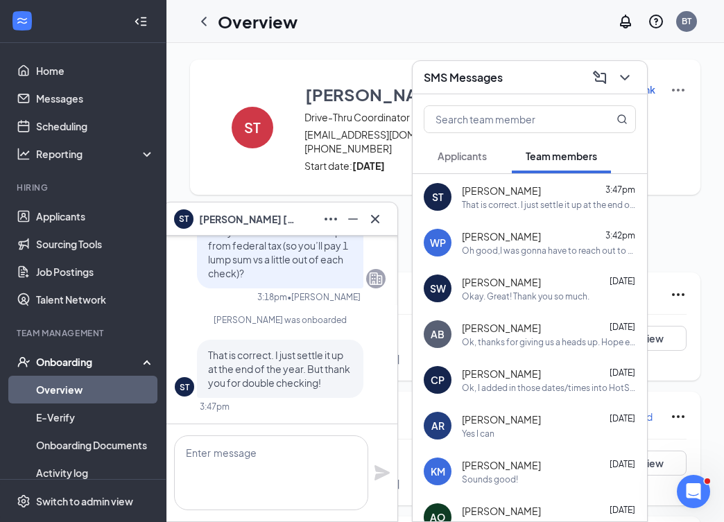
scroll to position [0, 0]
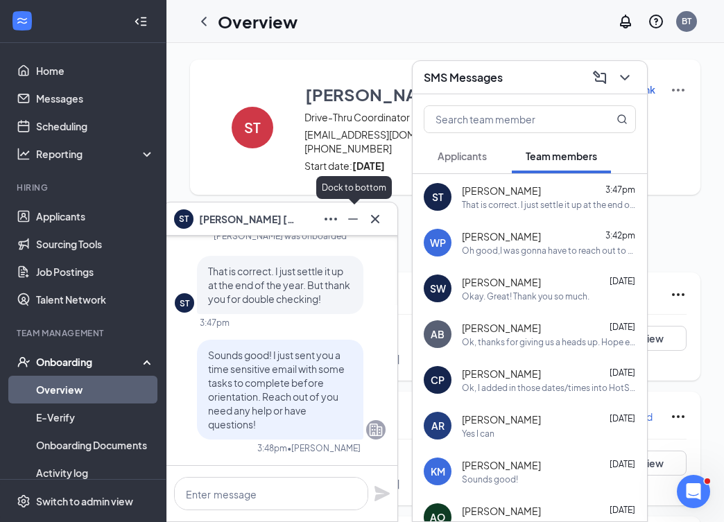
click at [351, 223] on icon "Minimize" at bounding box center [352, 219] width 17 height 17
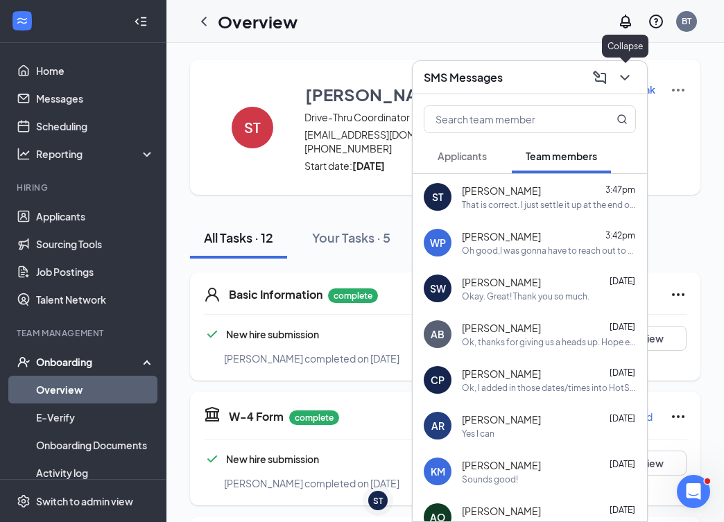
click at [619, 76] on icon "ChevronDown" at bounding box center [624, 77] width 17 height 17
